Goal: Browse casually

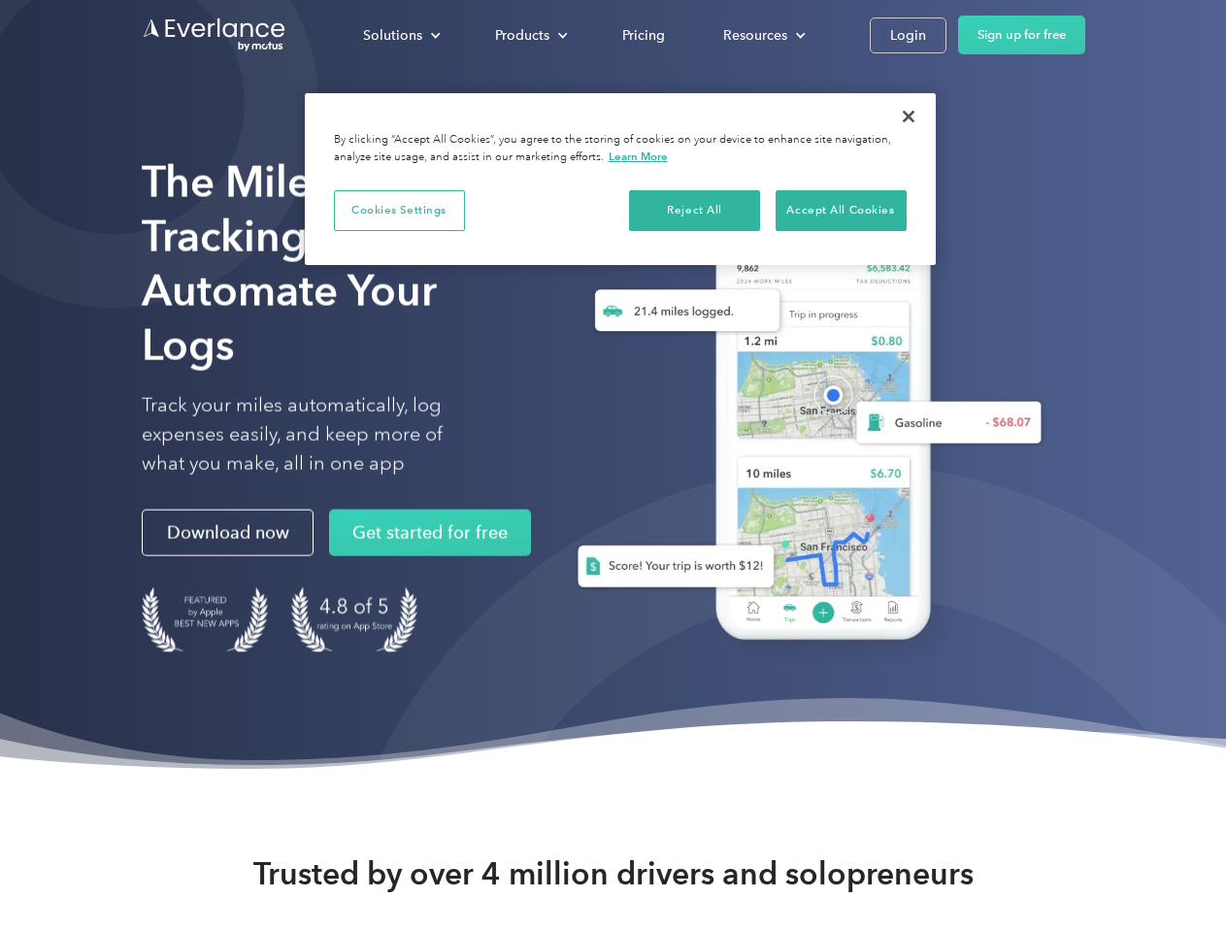
click at [401, 35] on div "Solutions" at bounding box center [392, 35] width 59 height 24
click at [529, 35] on div "Products" at bounding box center [522, 35] width 54 height 24
click at [762, 35] on div "Resources" at bounding box center [755, 35] width 64 height 24
click at [399, 210] on button "Cookies Settings" at bounding box center [399, 210] width 131 height 41
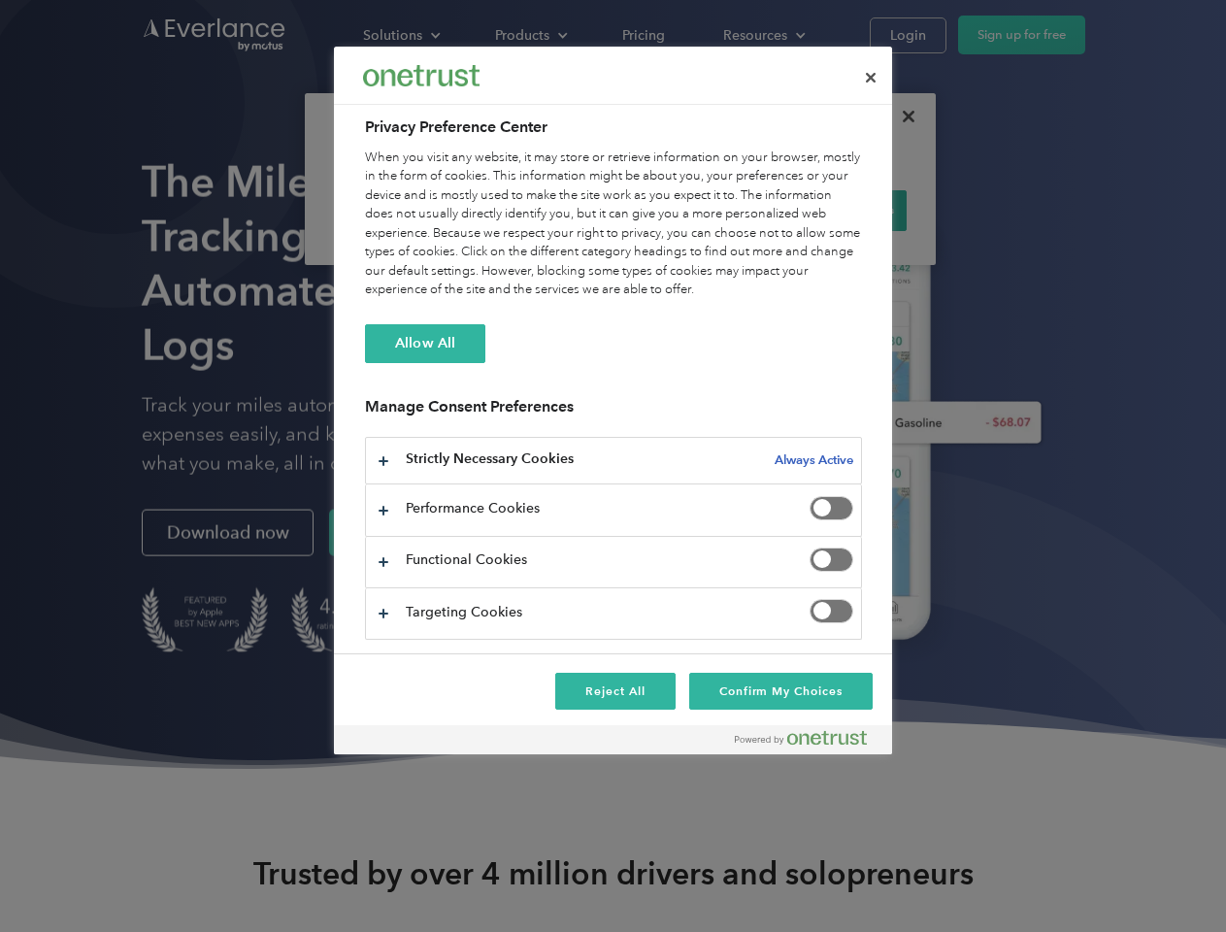
click at [695, 210] on div "When you visit any website, it may store or retrieve information on your browse…" at bounding box center [613, 224] width 497 height 151
click at [841, 210] on div "When you visit any website, it may store or retrieve information on your browse…" at bounding box center [613, 224] width 497 height 151
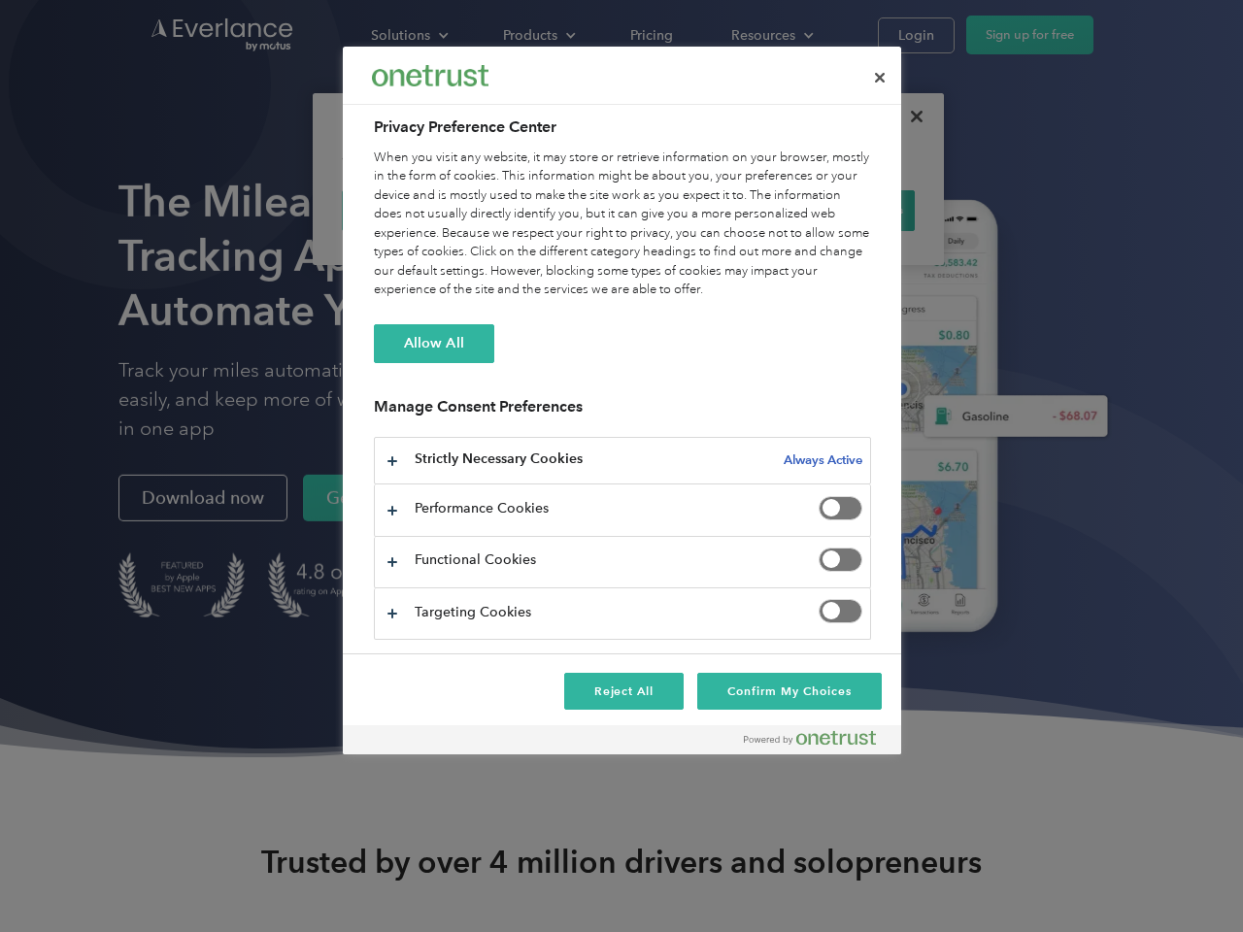
click at [909, 117] on div at bounding box center [621, 466] width 1243 height 932
